Goal: Task Accomplishment & Management: Manage account settings

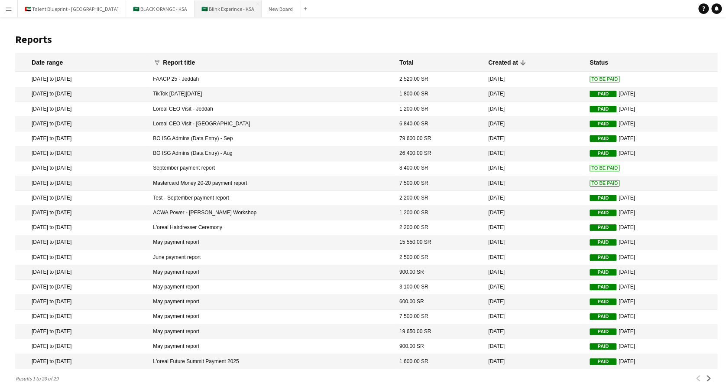
click at [195, 11] on button "🇸🇦 Blink Experince - KSA Close" at bounding box center [228, 8] width 67 height 17
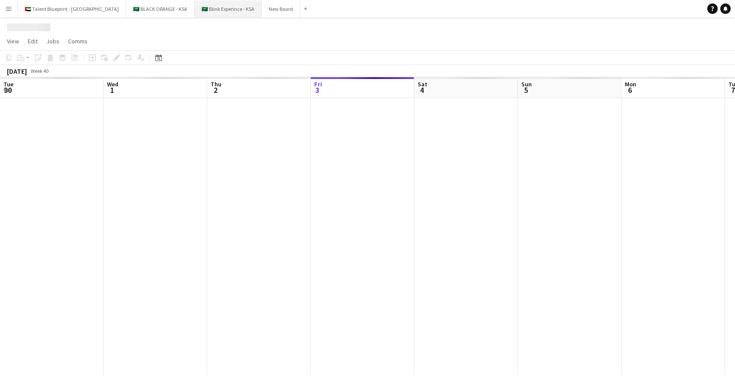
scroll to position [0, 207]
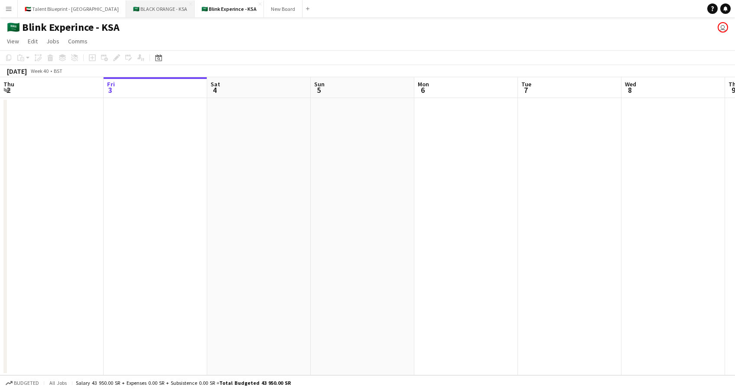
click at [128, 10] on button "🇸🇦 BLACK ORANGE - KSA Close" at bounding box center [160, 8] width 68 height 17
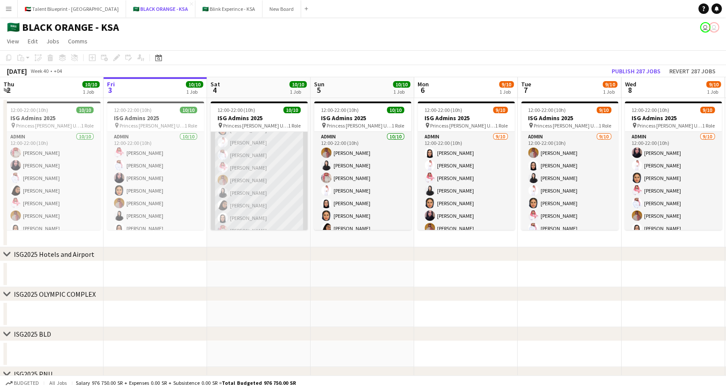
scroll to position [45, 0]
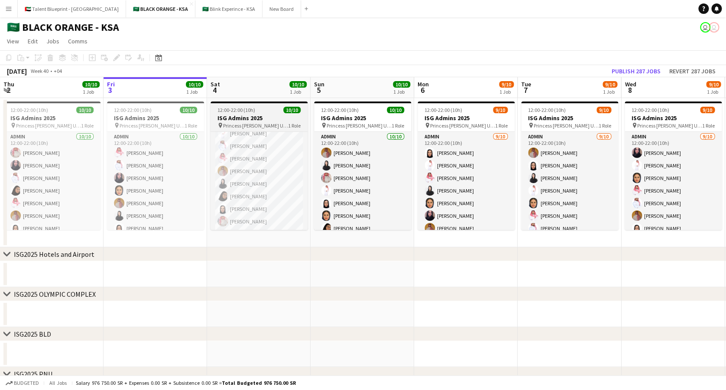
click at [259, 130] on app-job-card "12:00-22:00 (10h) 10/10 ISG Admins 2025 pin Princess [PERSON_NAME] University 1…" at bounding box center [259, 165] width 97 height 128
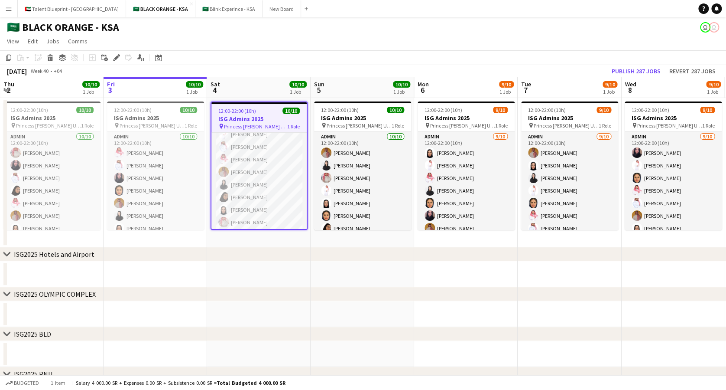
click at [258, 111] on div "12:00-22:00 (10h) 10/10" at bounding box center [258, 110] width 95 height 7
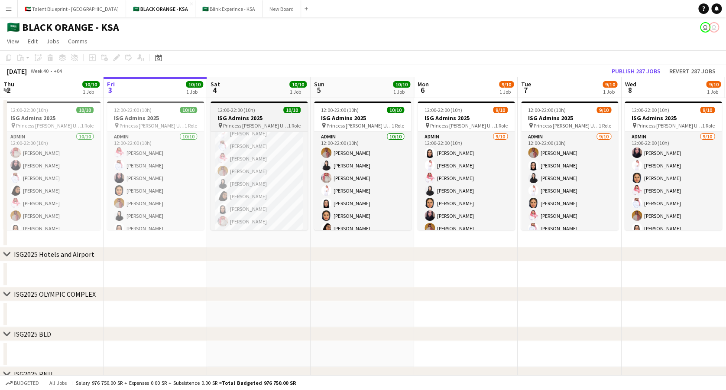
click at [256, 120] on h3 "ISG Admins 2025" at bounding box center [259, 118] width 97 height 8
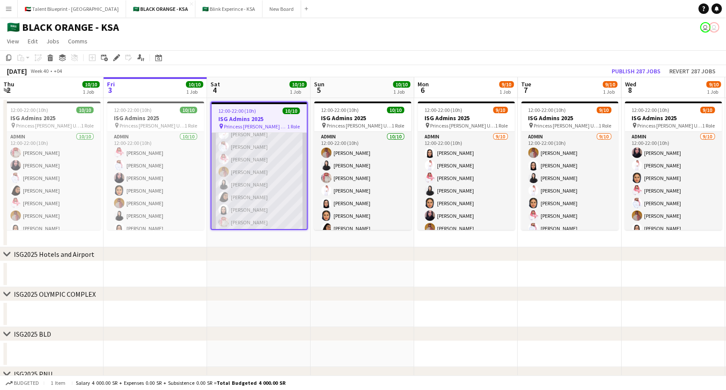
click at [246, 146] on app-card-role "Admin [DATE] 12:00-22:00 (10h) [PERSON_NAME] [PERSON_NAME] [PERSON_NAME] [PERSO…" at bounding box center [258, 159] width 95 height 143
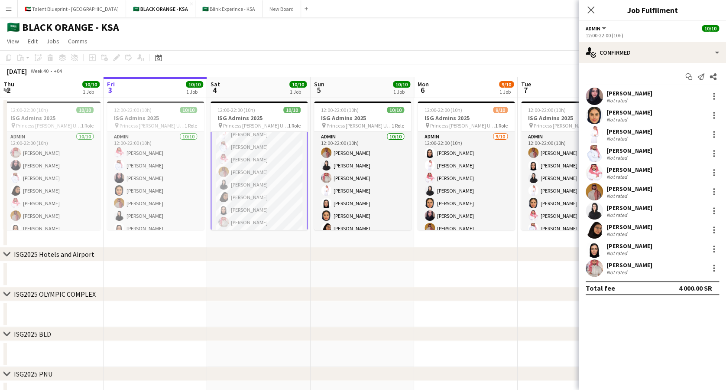
scroll to position [45, 0]
click at [663, 259] on div "[PERSON_NAME] Not rated 15.9km" at bounding box center [652, 267] width 147 height 17
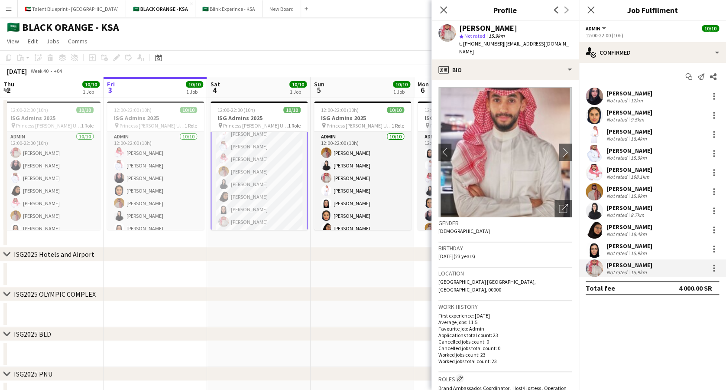
drag, startPoint x: 520, startPoint y: 25, endPoint x: 454, endPoint y: 31, distance: 66.6
click at [454, 31] on div "[PERSON_NAME] star Not rated 15.9km t. [PHONE_NUMBER] | [EMAIL_ADDRESS][DOMAIN_…" at bounding box center [505, 40] width 147 height 39
copy div "[PERSON_NAME]"
click at [269, 260] on div "chevron-right ISG2025 Hotels and Airport" at bounding box center [363, 254] width 726 height 14
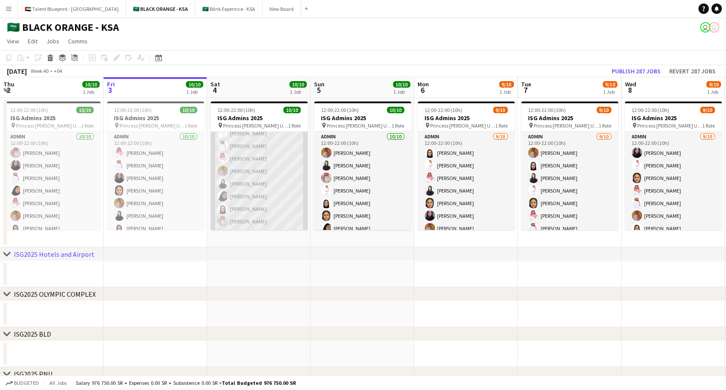
click at [257, 187] on app-card-role "Admin [DATE] 12:00-22:00 (10h) [PERSON_NAME] [PERSON_NAME] [PERSON_NAME] [PERSO…" at bounding box center [259, 158] width 97 height 143
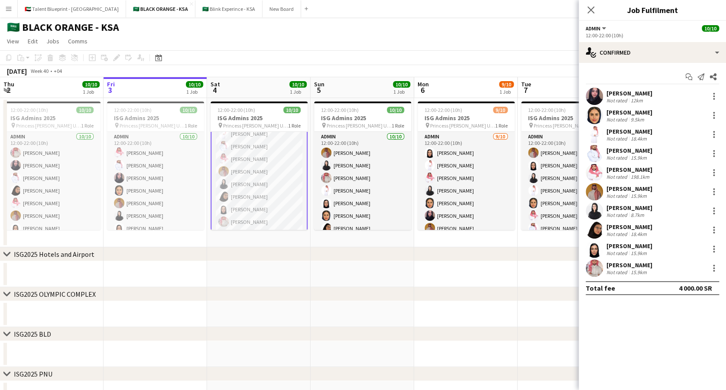
click at [627, 187] on div "[PERSON_NAME]" at bounding box center [630, 189] width 46 height 8
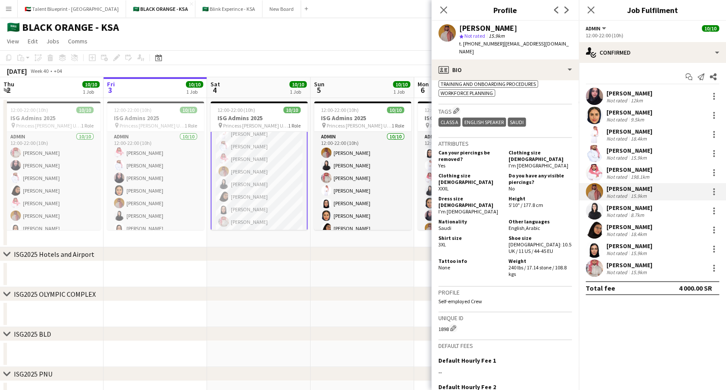
scroll to position [698, 0]
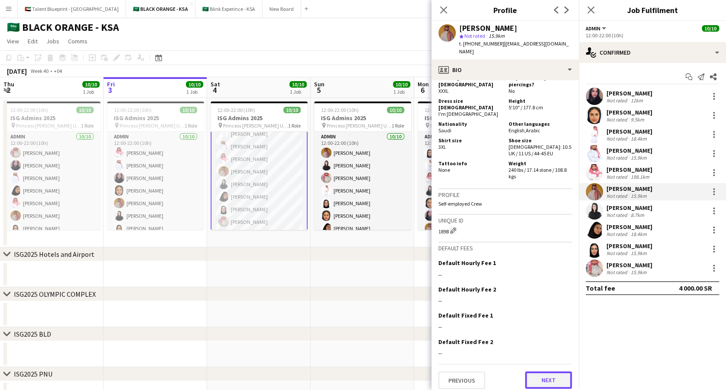
click at [541, 377] on button "Next" at bounding box center [548, 379] width 47 height 17
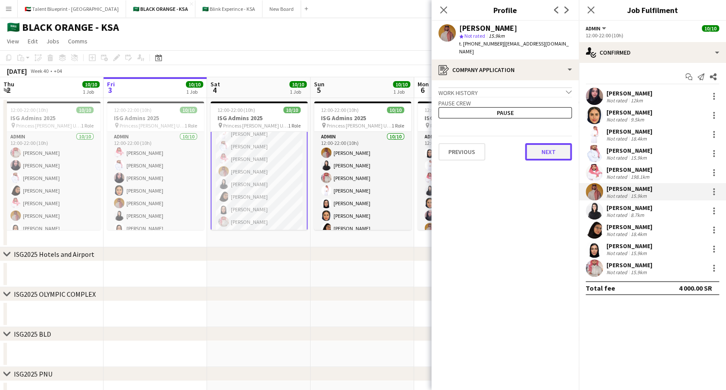
click at [536, 143] on button "Next" at bounding box center [548, 151] width 47 height 17
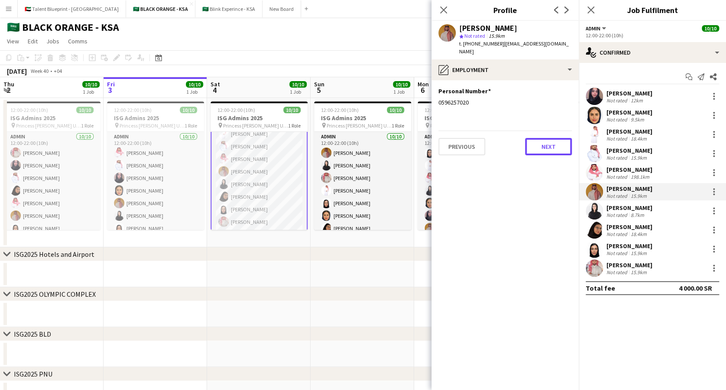
click at [536, 141] on button "Next" at bounding box center [548, 146] width 47 height 17
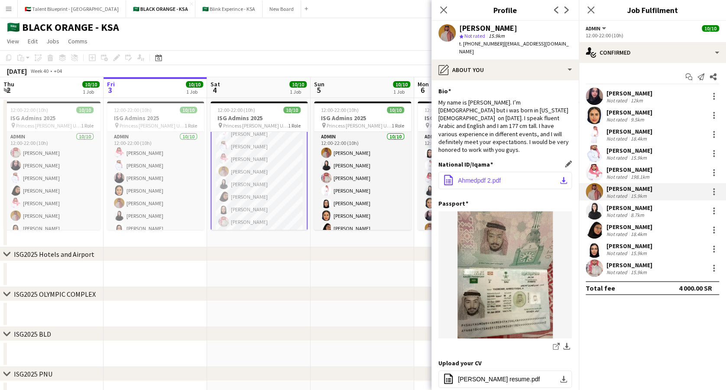
click at [546, 172] on button "office-file-sheet Ahmedpdf 2.pdf download-bottom" at bounding box center [505, 180] width 133 height 17
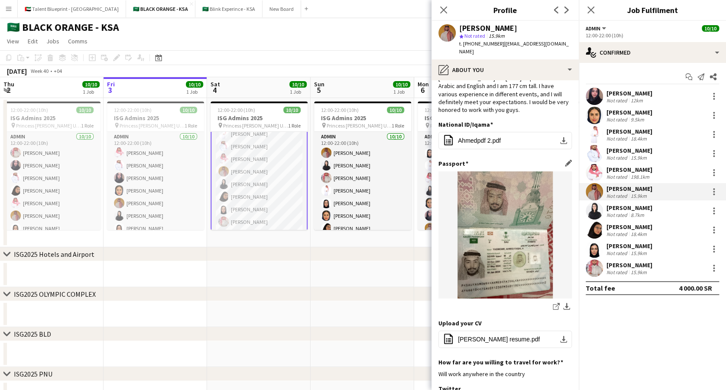
scroll to position [40, 0]
click at [456, 13] on h3 "Profile" at bounding box center [505, 9] width 147 height 11
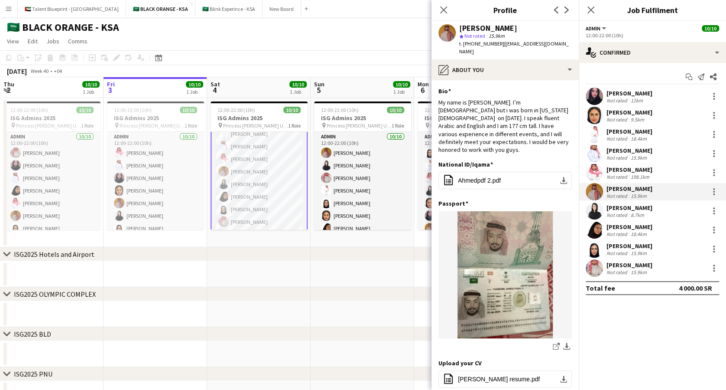
scroll to position [0, 0]
click at [560, 177] on app-icon "download-bottom" at bounding box center [563, 180] width 7 height 7
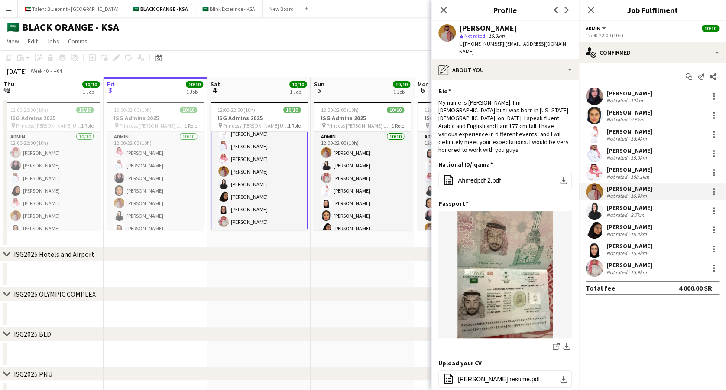
click at [244, 164] on app-card-role "Admin [DATE] 12:00-22:00 (10h) [PERSON_NAME] [PERSON_NAME] [PERSON_NAME] [PERSO…" at bounding box center [259, 159] width 97 height 144
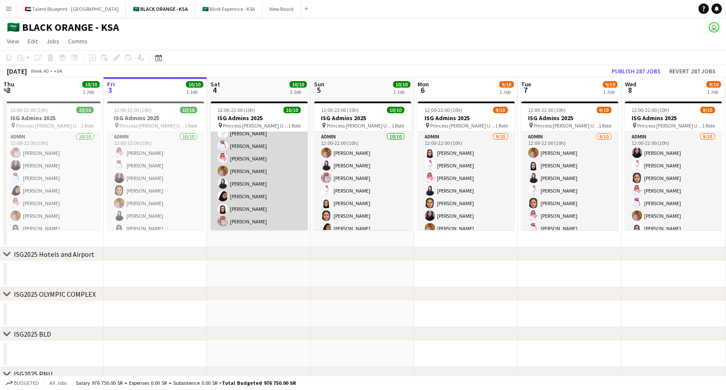
click at [244, 164] on app-card-role "Admin [DATE] 12:00-22:00 (10h) [PERSON_NAME] [PERSON_NAME] [PERSON_NAME] [PERSO…" at bounding box center [259, 158] width 97 height 143
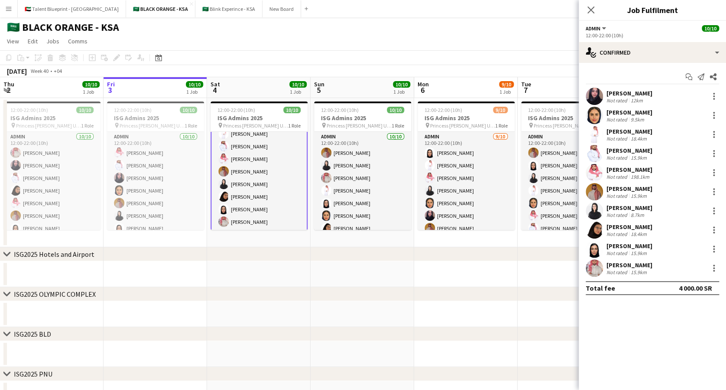
click at [617, 266] on div "[PERSON_NAME]" at bounding box center [630, 265] width 46 height 8
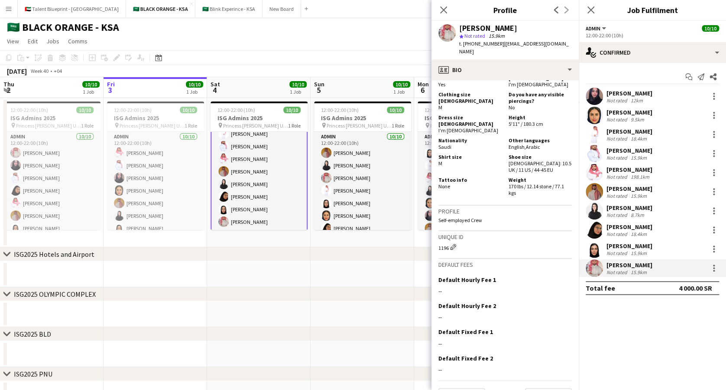
scroll to position [413, 0]
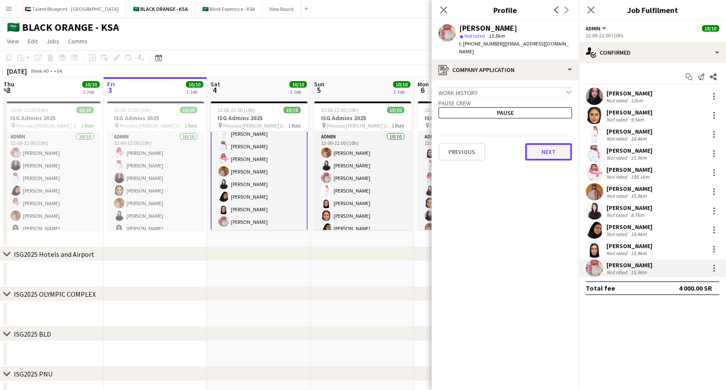
click at [551, 150] on button "Next" at bounding box center [548, 151] width 47 height 17
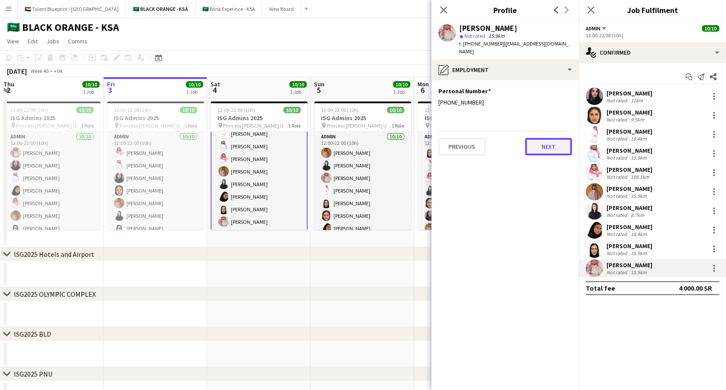
click at [543, 138] on button "Next" at bounding box center [548, 146] width 47 height 17
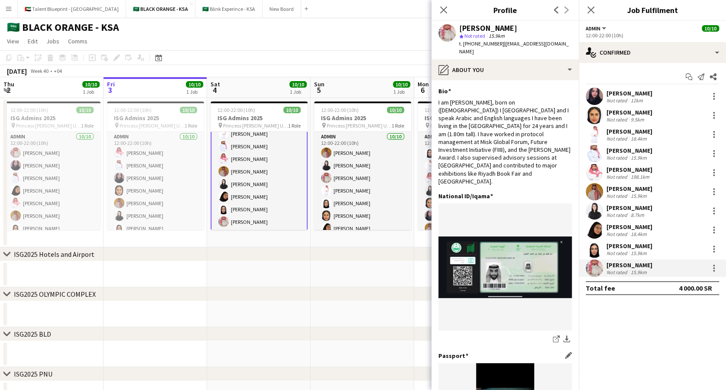
scroll to position [21, 0]
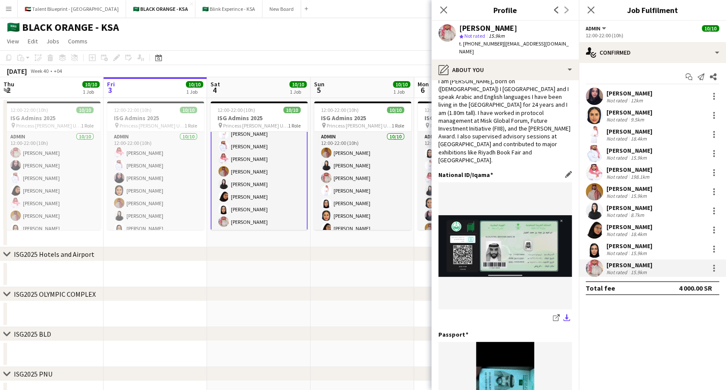
click at [563, 314] on app-icon "download-bottom" at bounding box center [566, 318] width 7 height 8
